Goal: Transaction & Acquisition: Book appointment/travel/reservation

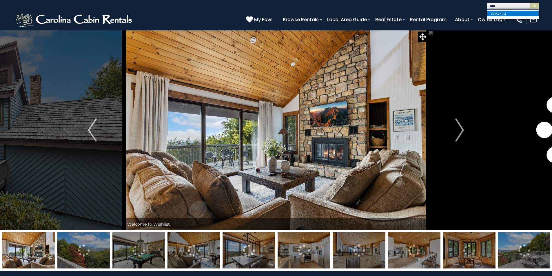
type input "****"
drag, startPoint x: 504, startPoint y: 14, endPoint x: 500, endPoint y: 14, distance: 3.2
click at [503, 14] on li "Wish list" at bounding box center [513, 13] width 52 height 5
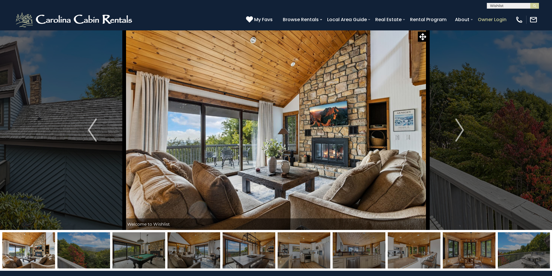
click at [531, 3] on button "submit" at bounding box center [535, 6] width 9 height 6
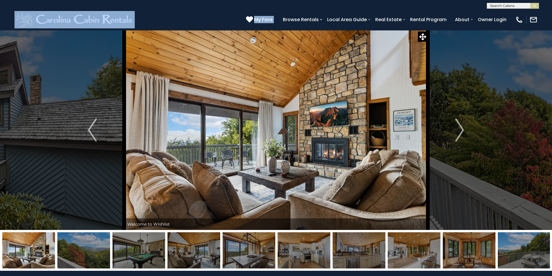
click at [313, 10] on header "**********" at bounding box center [276, 15] width 552 height 30
click at [313, 10] on div "[PHONE_NUMBER] My Favs Browse Rentals Local Area Guide Activities & Attractions…" at bounding box center [276, 20] width 552 height 22
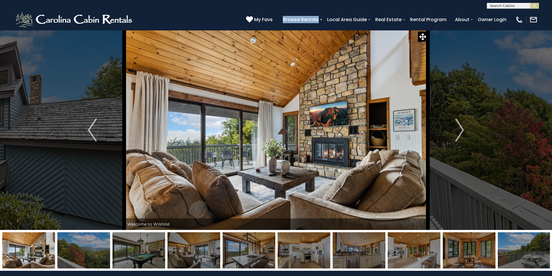
click at [313, 10] on div "[PHONE_NUMBER] My Favs Browse Rentals Local Area Guide Activities & Attractions…" at bounding box center [276, 20] width 552 height 22
drag, startPoint x: 369, startPoint y: 119, endPoint x: 359, endPoint y: 119, distance: 9.3
click at [369, 120] on img at bounding box center [276, 130] width 304 height 200
click at [459, 128] on img "Next" at bounding box center [460, 130] width 9 height 23
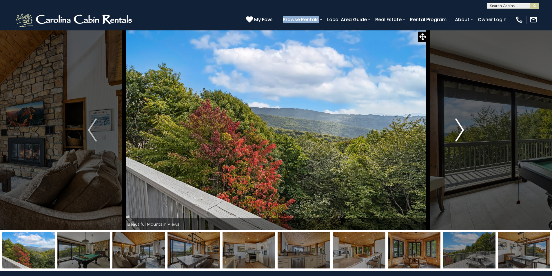
click at [454, 127] on button "Next" at bounding box center [460, 130] width 64 height 200
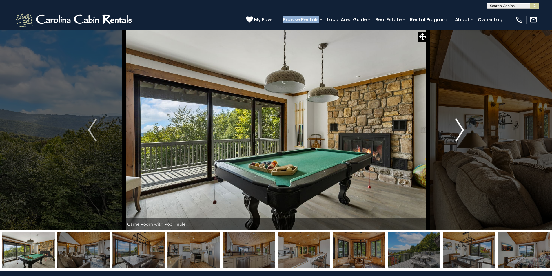
click at [454, 127] on button "Next" at bounding box center [460, 130] width 64 height 200
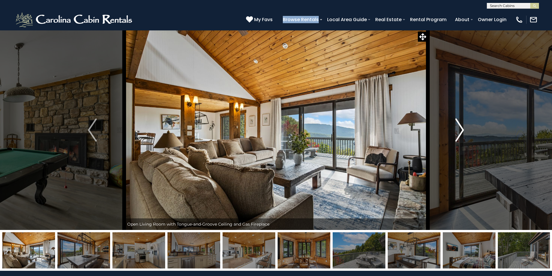
click at [454, 127] on button "Next" at bounding box center [460, 130] width 64 height 200
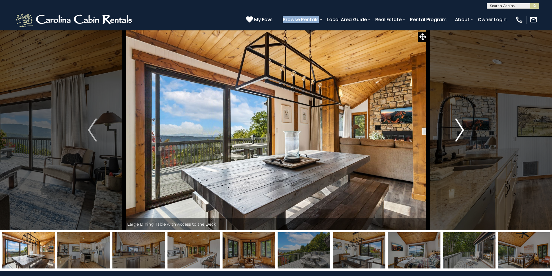
click at [454, 127] on button "Next" at bounding box center [460, 130] width 64 height 200
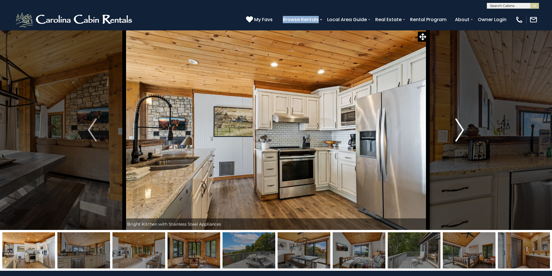
click at [454, 127] on button "Next" at bounding box center [460, 130] width 64 height 200
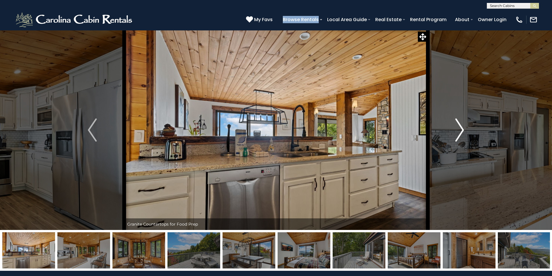
click at [454, 127] on button "Next" at bounding box center [460, 130] width 64 height 200
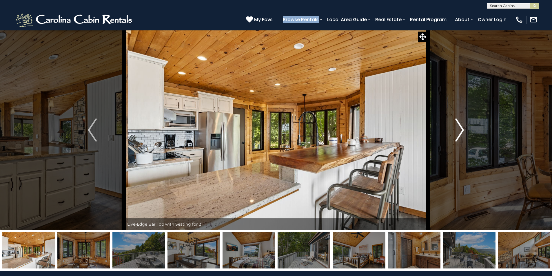
click at [454, 127] on button "Next" at bounding box center [460, 130] width 64 height 200
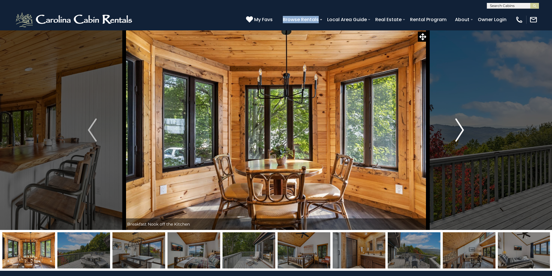
click at [454, 127] on button "Next" at bounding box center [460, 130] width 64 height 200
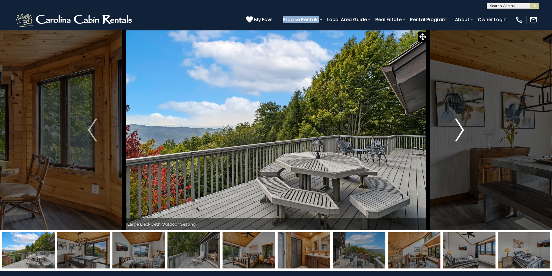
click at [454, 127] on button "Next" at bounding box center [460, 130] width 64 height 200
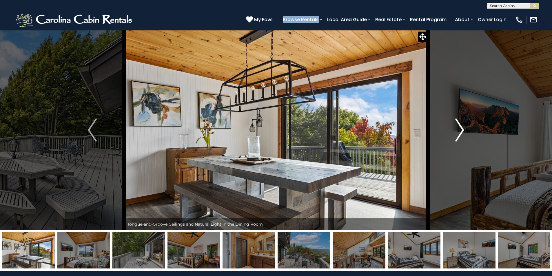
click at [454, 127] on button "Next" at bounding box center [460, 130] width 64 height 200
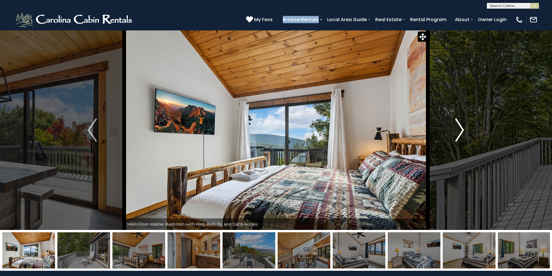
click at [454, 127] on button "Next" at bounding box center [460, 130] width 64 height 200
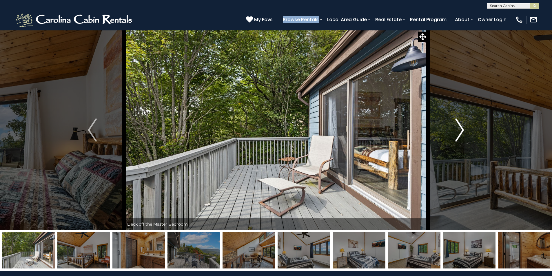
click at [454, 127] on button "Next" at bounding box center [460, 130] width 64 height 200
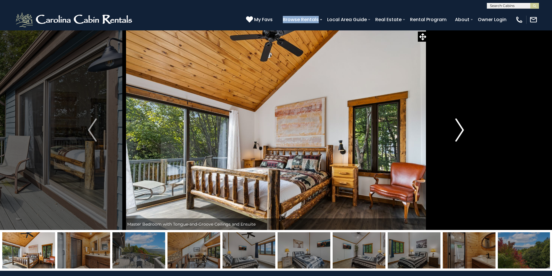
click at [454, 127] on button "Next" at bounding box center [460, 130] width 64 height 200
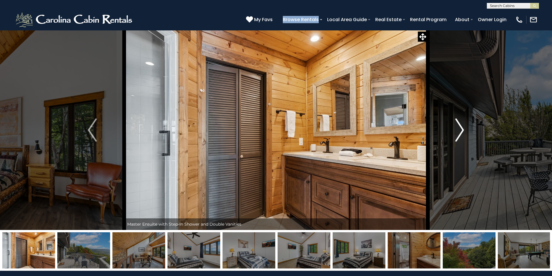
click at [454, 127] on button "Next" at bounding box center [460, 130] width 64 height 200
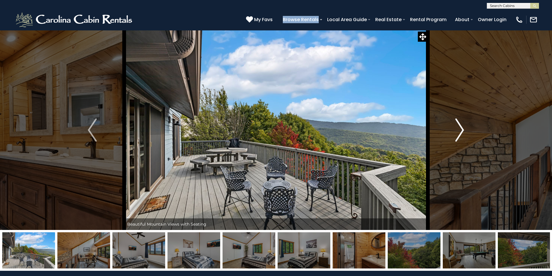
click at [454, 127] on button "Next" at bounding box center [460, 130] width 64 height 200
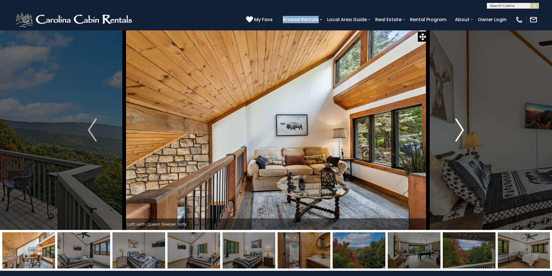
click at [454, 127] on button "Next" at bounding box center [460, 130] width 64 height 200
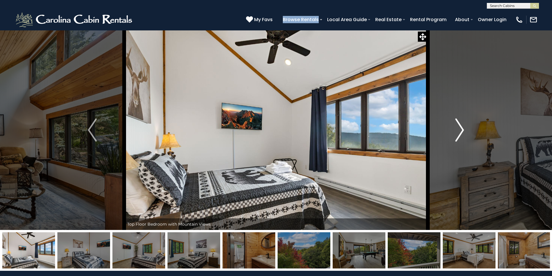
click at [454, 127] on button "Next" at bounding box center [460, 130] width 64 height 200
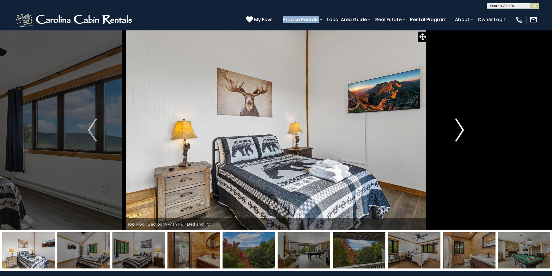
click at [454, 127] on button "Next" at bounding box center [460, 130] width 64 height 200
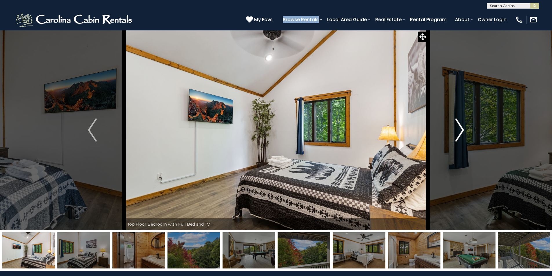
click at [454, 127] on button "Next" at bounding box center [460, 130] width 64 height 200
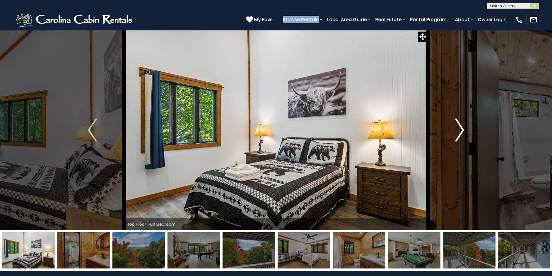
click at [454, 127] on button "Next" at bounding box center [460, 130] width 64 height 200
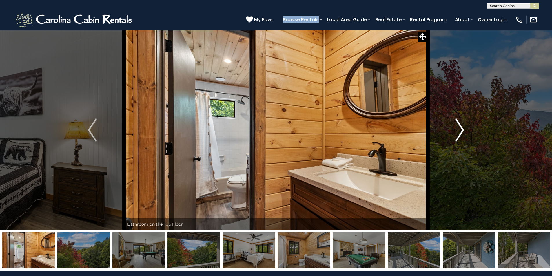
click at [454, 127] on button "Next" at bounding box center [460, 130] width 64 height 200
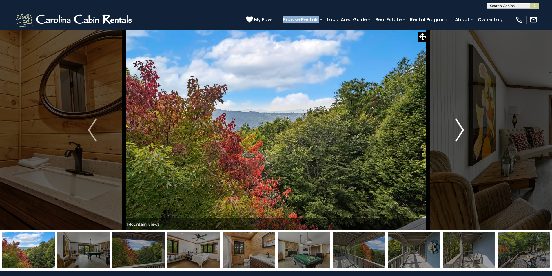
click at [454, 127] on button "Next" at bounding box center [460, 130] width 64 height 200
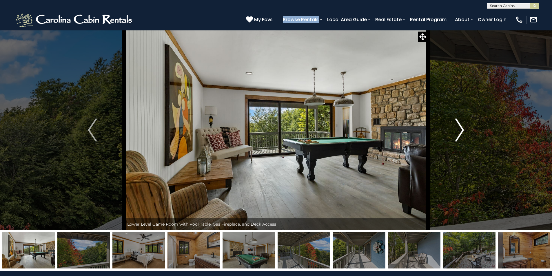
click at [454, 127] on button "Next" at bounding box center [460, 130] width 64 height 200
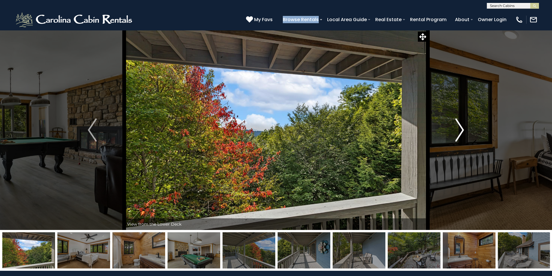
click at [454, 127] on button "Next" at bounding box center [460, 130] width 64 height 200
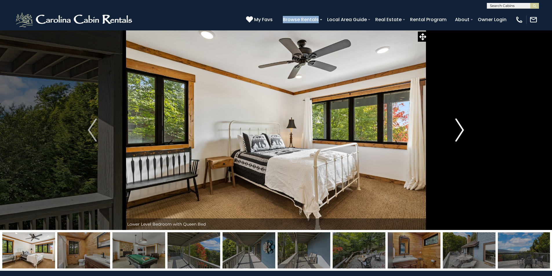
click at [454, 127] on button "Next" at bounding box center [460, 130] width 64 height 200
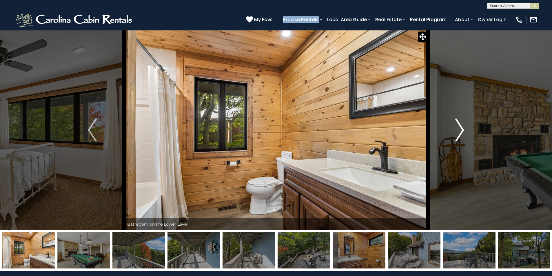
click at [454, 127] on button "Next" at bounding box center [460, 130] width 64 height 200
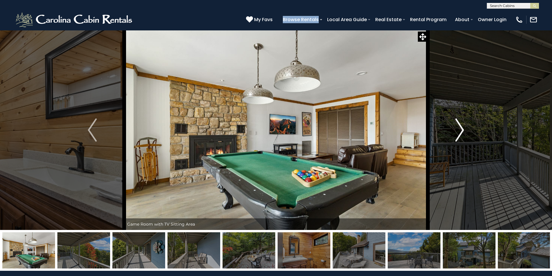
click at [454, 127] on button "Next" at bounding box center [460, 130] width 64 height 200
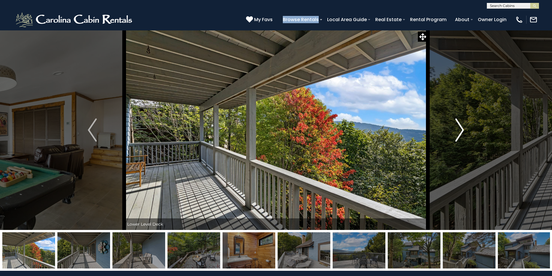
click at [454, 127] on button "Next" at bounding box center [460, 130] width 64 height 200
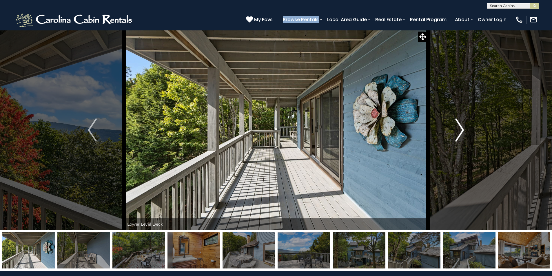
click at [454, 127] on button "Next" at bounding box center [460, 130] width 64 height 200
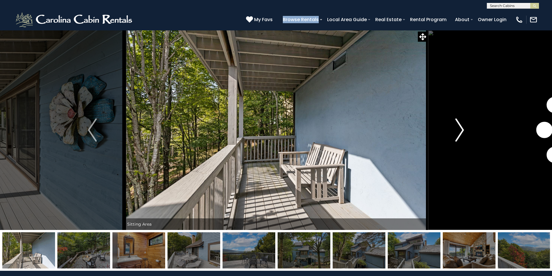
click at [454, 127] on button "Next" at bounding box center [460, 130] width 64 height 200
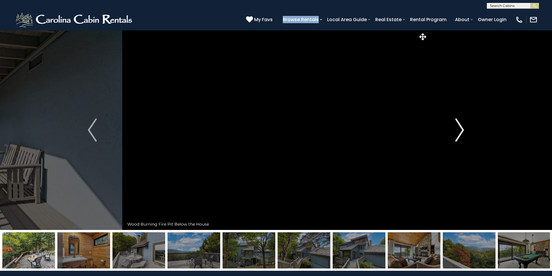
click at [454, 127] on button "Next" at bounding box center [460, 130] width 64 height 200
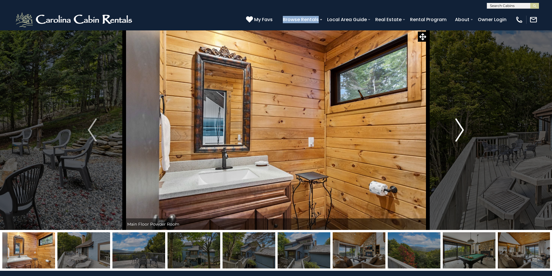
click at [454, 127] on button "Next" at bounding box center [460, 130] width 64 height 200
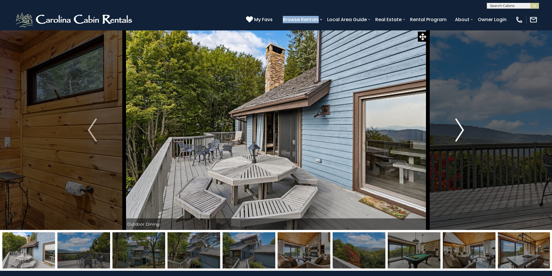
click at [454, 127] on button "Next" at bounding box center [460, 130] width 64 height 200
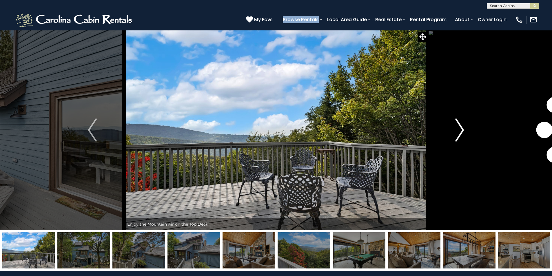
click at [454, 127] on button "Next" at bounding box center [460, 130] width 64 height 200
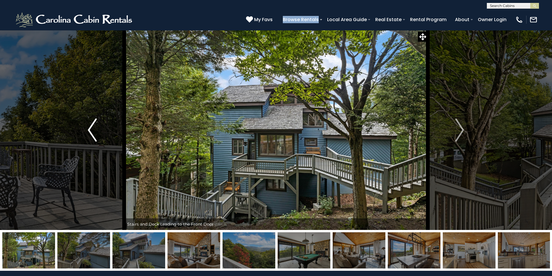
click at [103, 130] on button "Previous" at bounding box center [92, 130] width 64 height 200
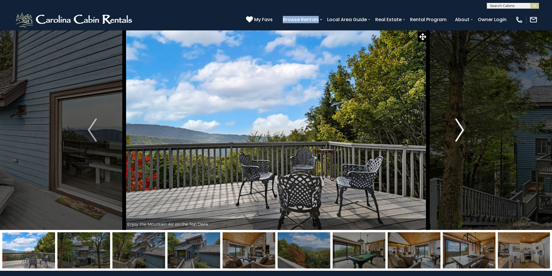
click at [461, 127] on img "Next" at bounding box center [460, 130] width 9 height 23
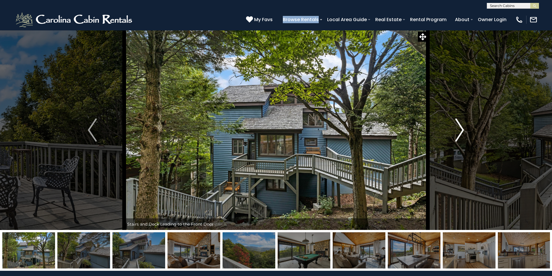
click at [461, 126] on img "Next" at bounding box center [460, 130] width 9 height 23
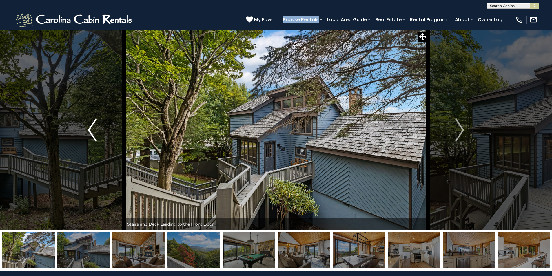
click at [86, 128] on button "Previous" at bounding box center [92, 130] width 64 height 200
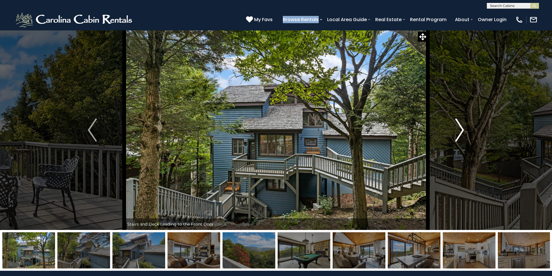
click at [458, 129] on img "Next" at bounding box center [460, 130] width 9 height 23
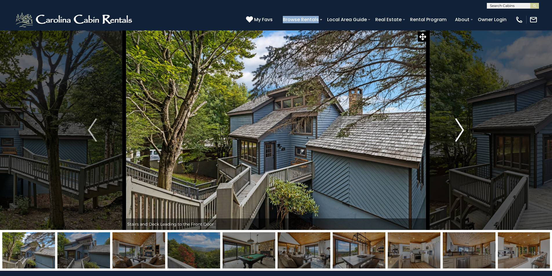
click at [455, 129] on button "Next" at bounding box center [460, 130] width 64 height 200
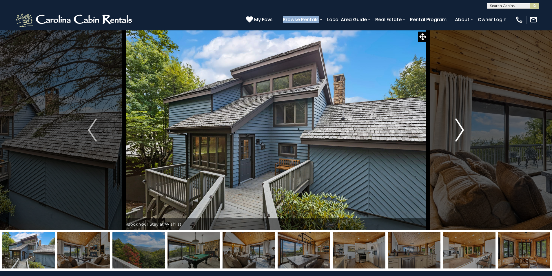
click at [455, 128] on button "Next" at bounding box center [460, 130] width 64 height 200
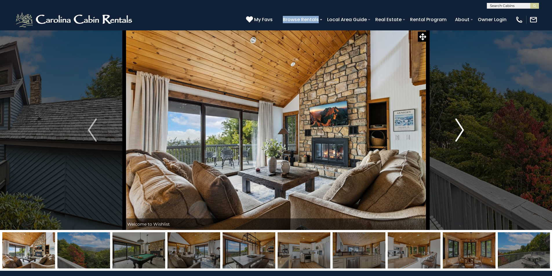
click at [455, 128] on button "Next" at bounding box center [460, 130] width 64 height 200
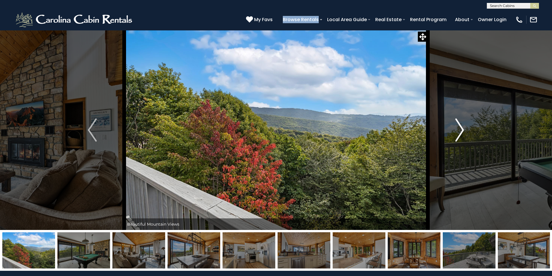
click at [455, 128] on button "Next" at bounding box center [460, 130] width 64 height 200
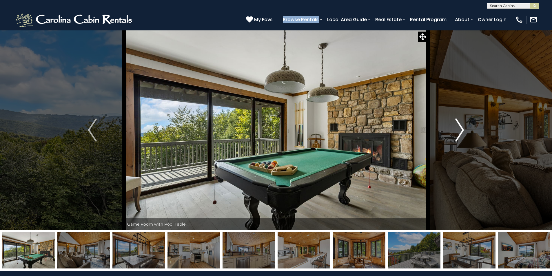
click at [462, 131] on img "Next" at bounding box center [460, 130] width 9 height 23
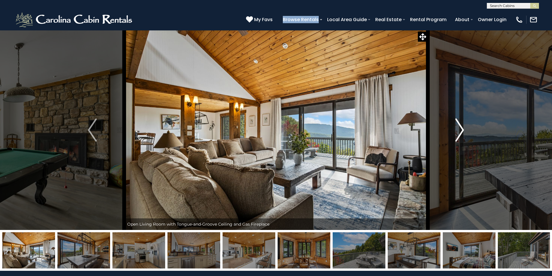
click at [462, 131] on img "Next" at bounding box center [460, 130] width 9 height 23
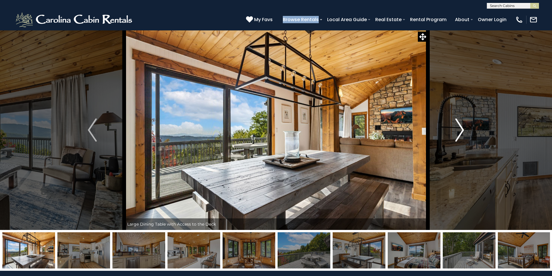
click at [462, 131] on img "Next" at bounding box center [460, 130] width 9 height 23
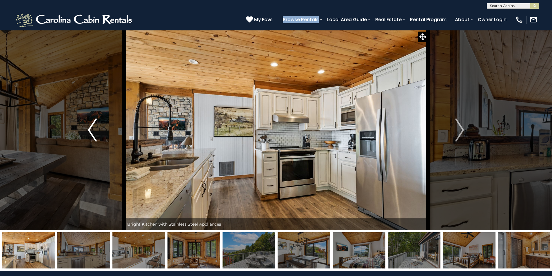
click at [99, 131] on button "Previous" at bounding box center [92, 130] width 64 height 200
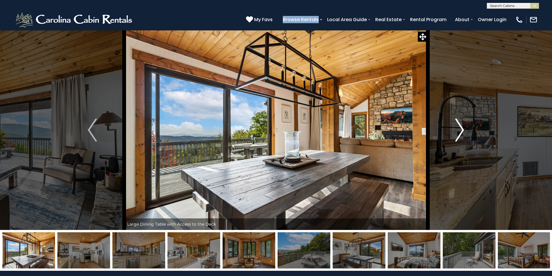
click at [462, 128] on img "Next" at bounding box center [460, 130] width 9 height 23
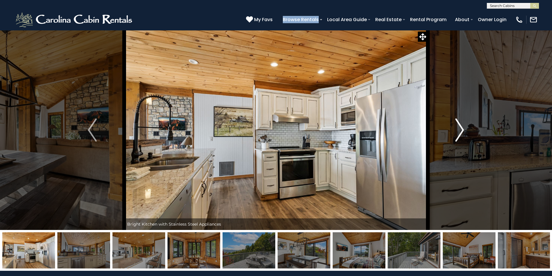
click at [462, 128] on img "Next" at bounding box center [460, 130] width 9 height 23
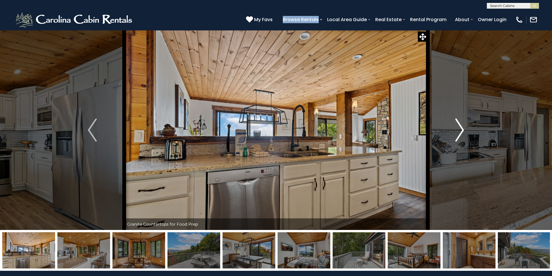
click at [462, 128] on img "Next" at bounding box center [460, 130] width 9 height 23
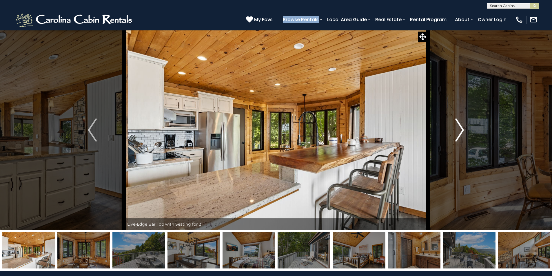
click at [462, 128] on img "Next" at bounding box center [460, 130] width 9 height 23
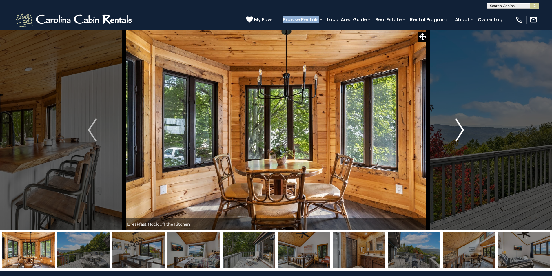
click at [462, 128] on img "Next" at bounding box center [460, 130] width 9 height 23
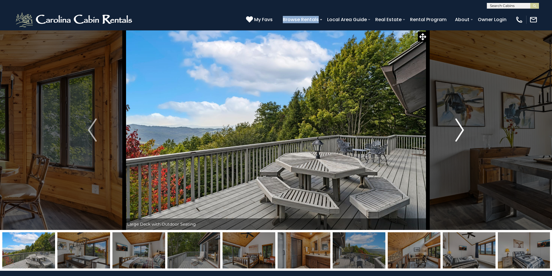
click at [462, 128] on img "Next" at bounding box center [460, 130] width 9 height 23
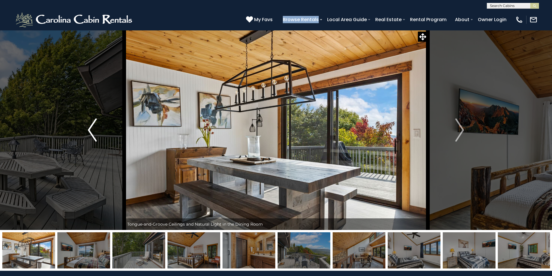
click at [91, 129] on img "Previous" at bounding box center [92, 130] width 9 height 23
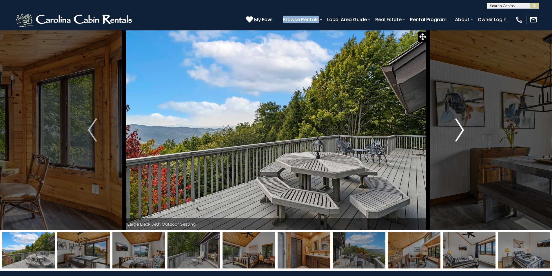
click at [458, 131] on img "Next" at bounding box center [460, 130] width 9 height 23
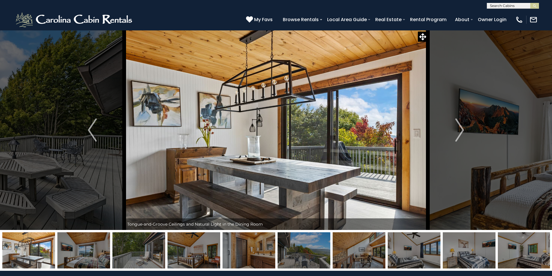
click at [500, 7] on input "text" at bounding box center [512, 7] width 51 height 6
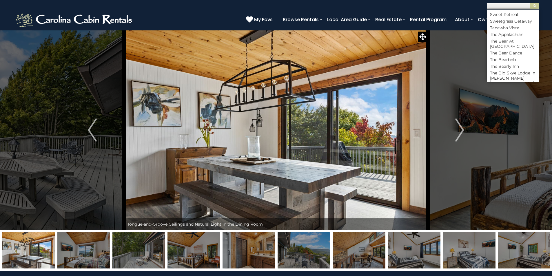
scroll to position [3111, 0]
click at [506, 54] on li "Wishlist" at bounding box center [513, 56] width 52 height 5
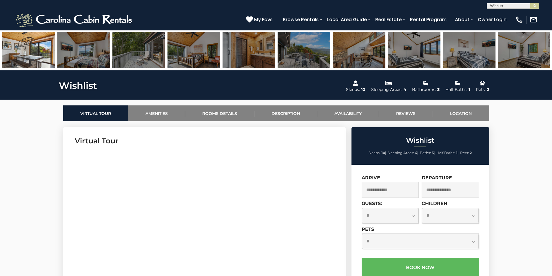
scroll to position [203, 0]
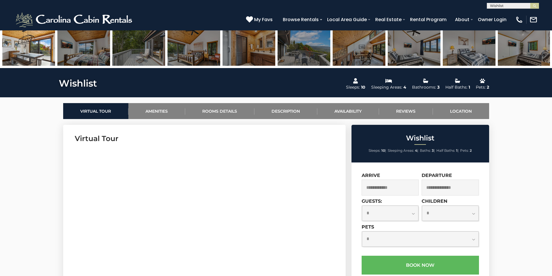
click at [394, 192] on input "text" at bounding box center [390, 188] width 57 height 16
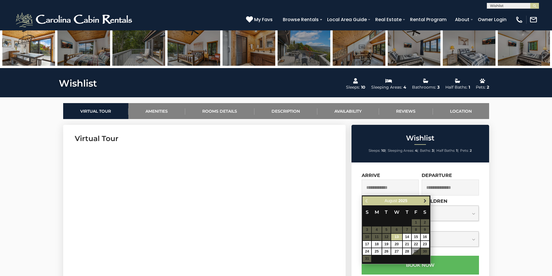
click at [423, 202] on span "Next" at bounding box center [425, 201] width 5 height 5
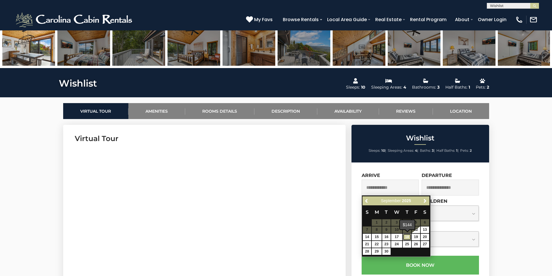
click at [409, 235] on link "18" at bounding box center [407, 237] width 8 height 7
type input "**********"
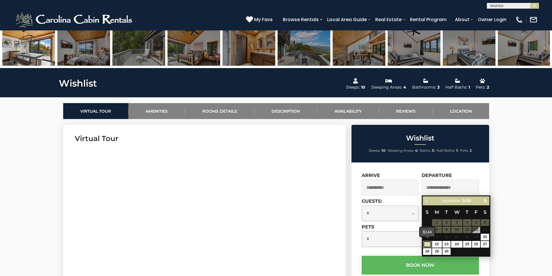
click at [426, 241] on link "21" at bounding box center [427, 244] width 8 height 7
type input "**********"
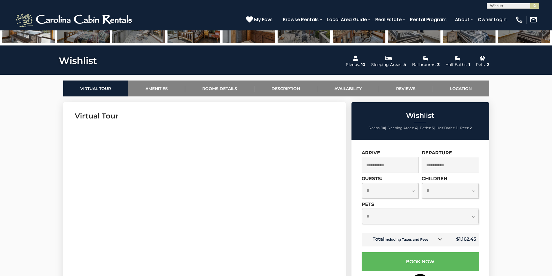
scroll to position [261, 0]
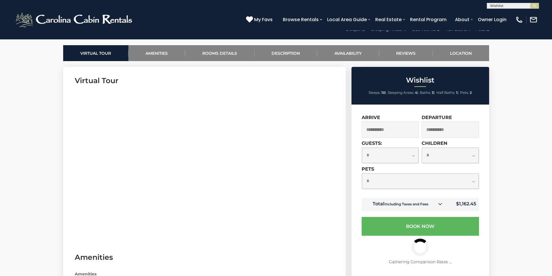
click at [393, 183] on select "**********" at bounding box center [420, 181] width 117 height 15
select select "*"
click at [362, 174] on select "**********" at bounding box center [420, 181] width 117 height 15
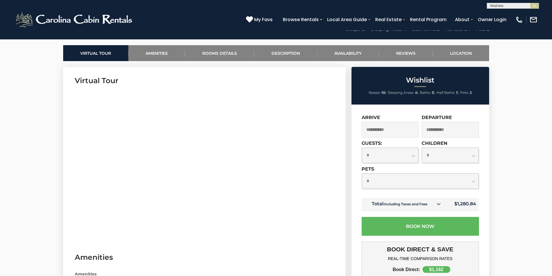
click at [393, 157] on select "**********" at bounding box center [390, 155] width 57 height 15
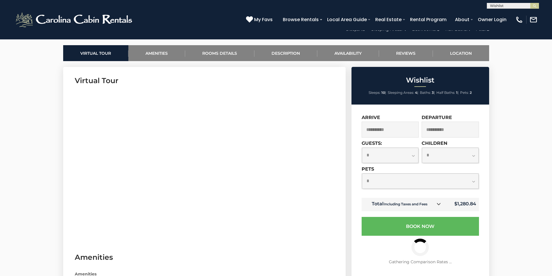
select select "*"
click at [362, 148] on select "**********" at bounding box center [390, 155] width 57 height 15
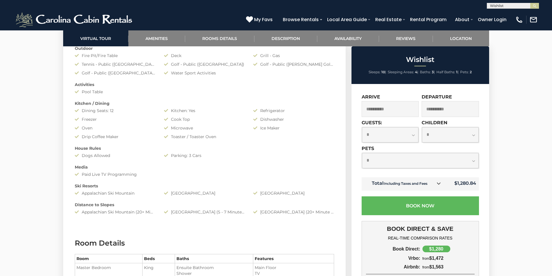
scroll to position [530, 0]
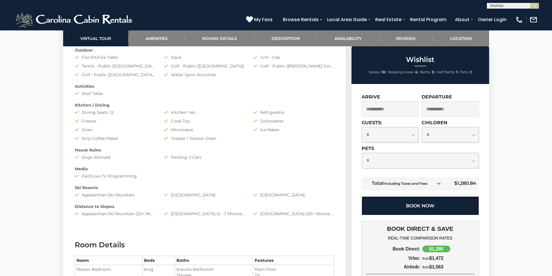
click at [416, 205] on button "Book Now" at bounding box center [420, 206] width 117 height 19
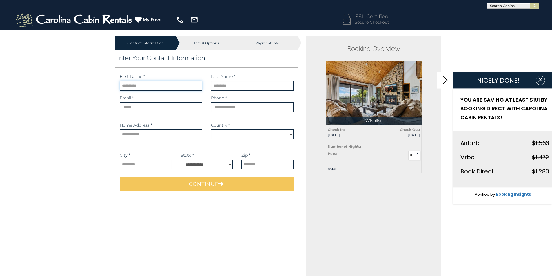
click at [155, 86] on input "text" at bounding box center [161, 86] width 83 height 10
select select "*********"
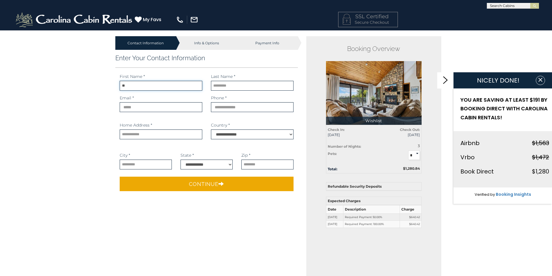
type input "*"
type input "******"
type input "****"
type input "**********"
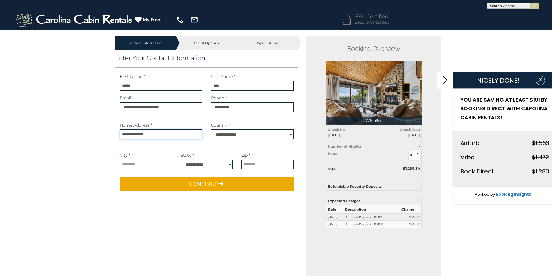
type input "**********"
select select "**"
type input "*****"
click at [61, 254] on div "Contact Information Info & Options Payment Info 1. Guest Information Enter Your…" at bounding box center [276, 239] width 552 height 418
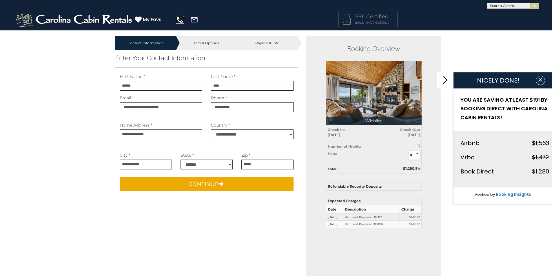
click at [181, 21] on img at bounding box center [180, 20] width 8 height 8
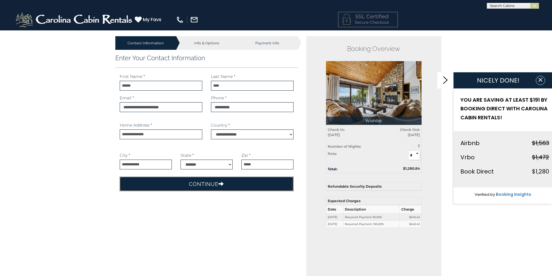
click at [204, 180] on button "Continue" at bounding box center [207, 184] width 174 height 14
